Goal: Find specific page/section: Find specific page/section

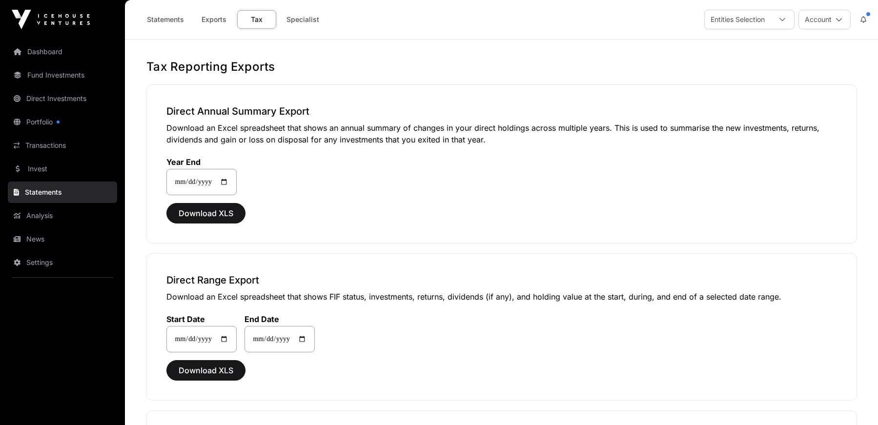
select select
click at [40, 56] on link "Dashboard" at bounding box center [62, 51] width 109 height 21
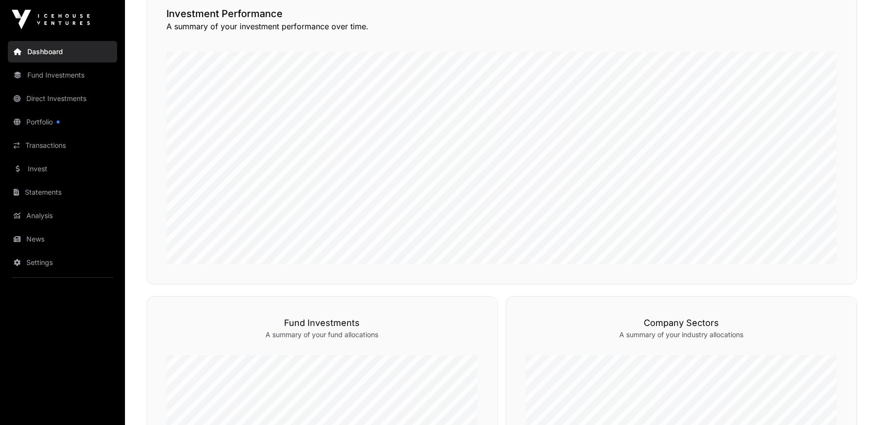
scroll to position [100, 0]
